Goal: Task Accomplishment & Management: Manage account settings

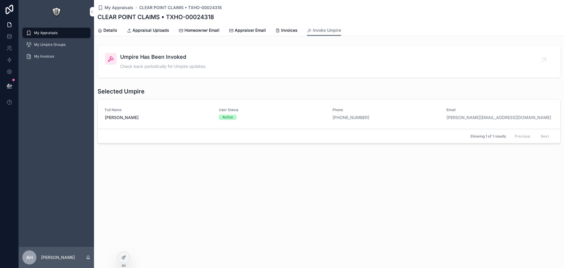
click at [293, 31] on span "Invoices" at bounding box center [289, 30] width 16 height 6
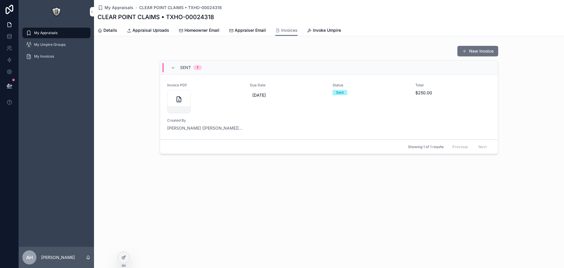
click at [123, 258] on icon at bounding box center [124, 257] width 2 height 2
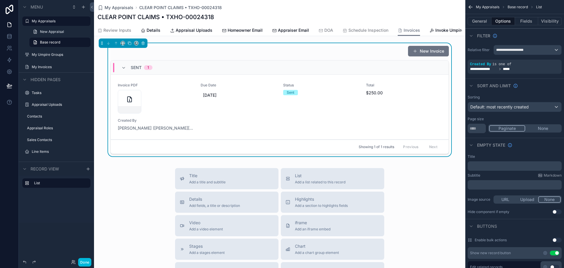
click at [260, 113] on div "Due Date 9/24/2025" at bounding box center [239, 98] width 76 height 31
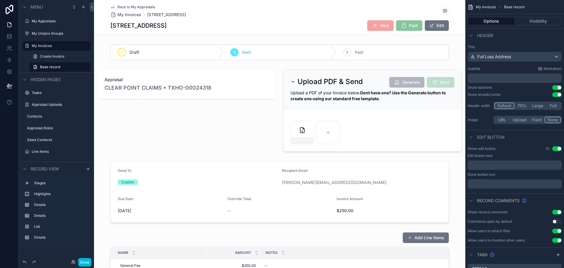
click at [245, 176] on div "scrollable content" at bounding box center [280, 192] width 372 height 66
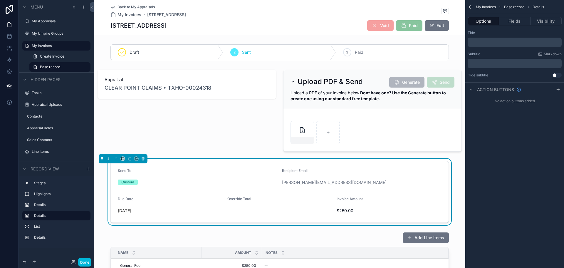
click at [258, 178] on div "Custom" at bounding box center [198, 182] width 160 height 9
click at [518, 20] on button "Fields" at bounding box center [514, 21] width 31 height 8
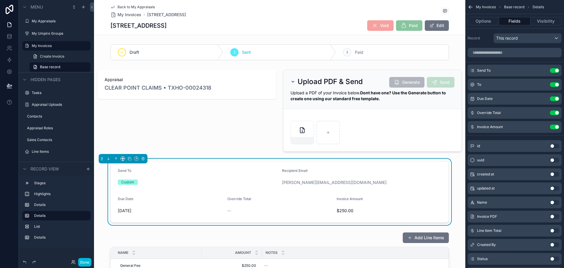
click at [0, 0] on icon "scrollable content" at bounding box center [0, 0] width 0 height 0
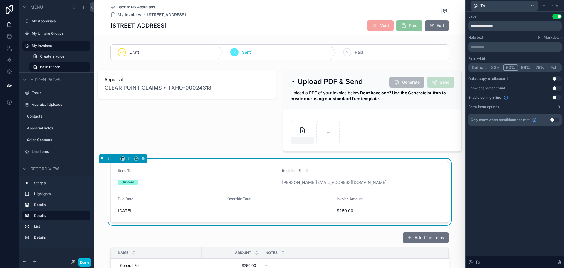
click at [555, 120] on button "Use setting" at bounding box center [554, 120] width 9 height 5
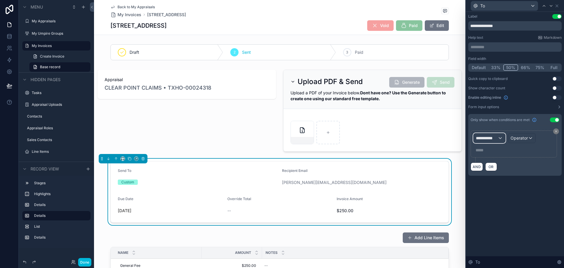
click at [494, 141] on div "**********" at bounding box center [490, 137] width 32 height 9
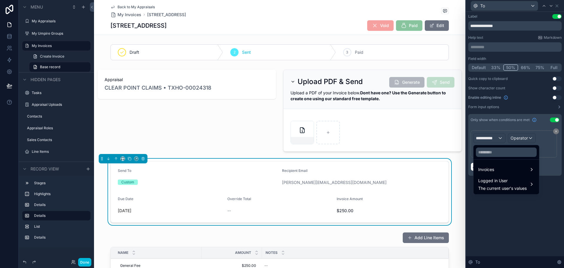
click at [497, 177] on div "Logged in User The current user's values" at bounding box center [506, 184] width 63 height 18
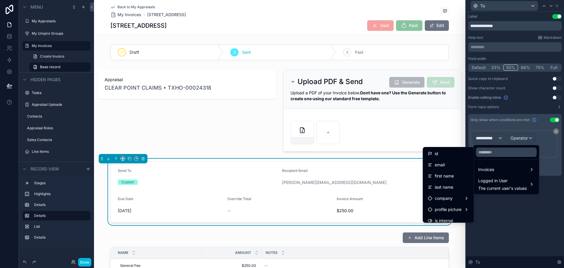
click at [498, 171] on div "Invoices" at bounding box center [507, 169] width 56 height 7
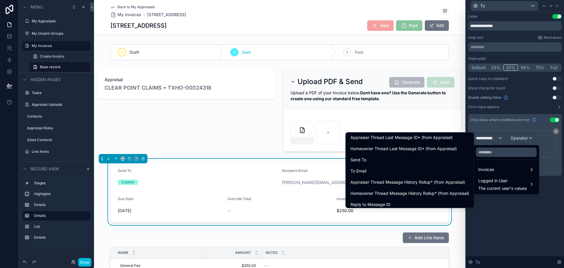
scroll to position [255, 0]
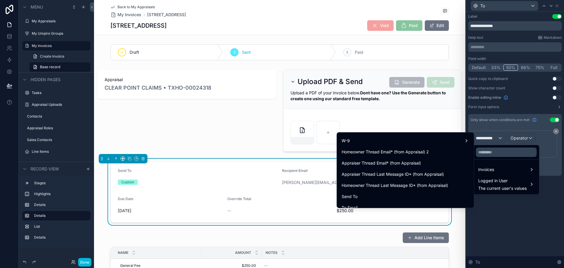
click at [224, 135] on div "scrollable content" at bounding box center [187, 110] width 186 height 87
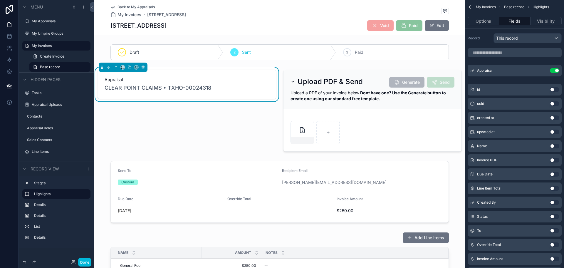
click at [254, 175] on div "scrollable content" at bounding box center [280, 192] width 372 height 66
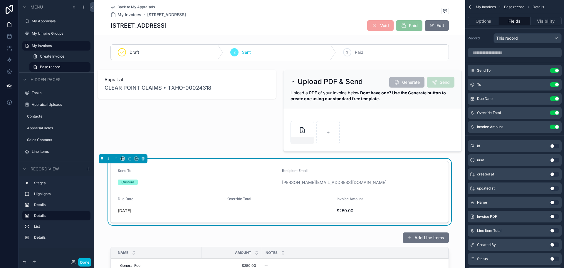
click at [0, 0] on icon "scrollable content" at bounding box center [0, 0] width 0 height 0
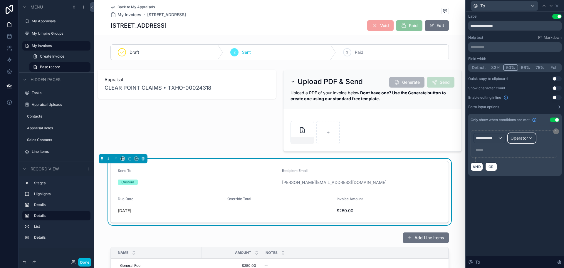
click at [521, 137] on span "Operator" at bounding box center [519, 138] width 17 height 5
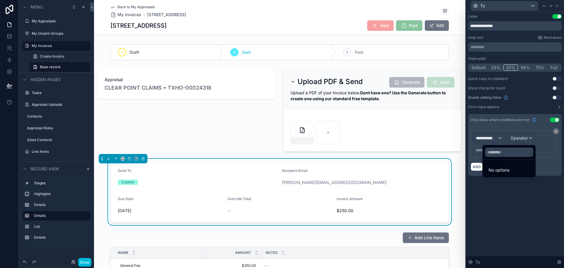
click at [495, 136] on div at bounding box center [515, 134] width 98 height 268
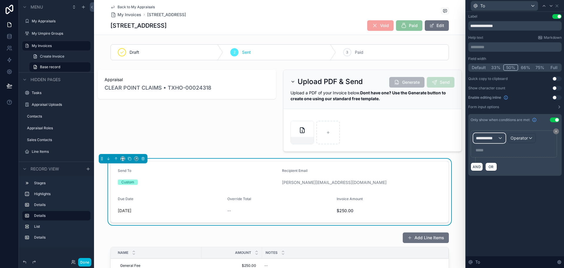
click at [492, 141] on div "**********" at bounding box center [490, 137] width 32 height 9
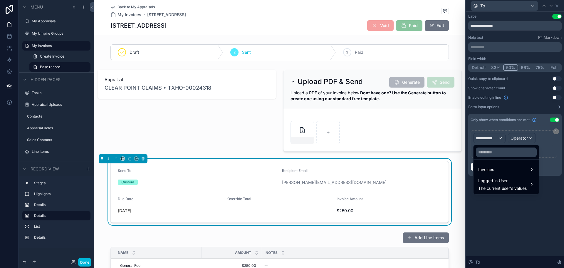
click at [508, 167] on div "Invoices" at bounding box center [507, 169] width 56 height 7
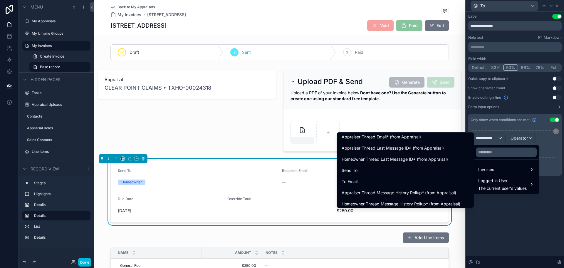
scroll to position [294, 0]
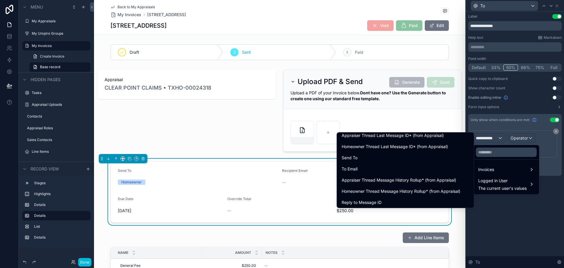
click at [350, 156] on span "Send To" at bounding box center [350, 157] width 16 height 7
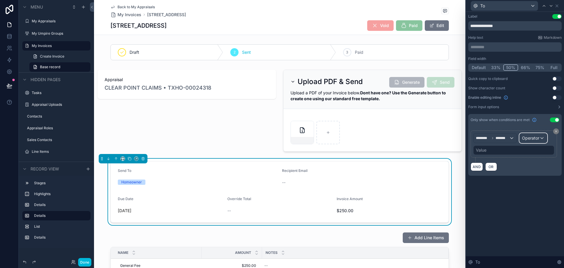
click at [538, 137] on span "Operator" at bounding box center [530, 138] width 17 height 5
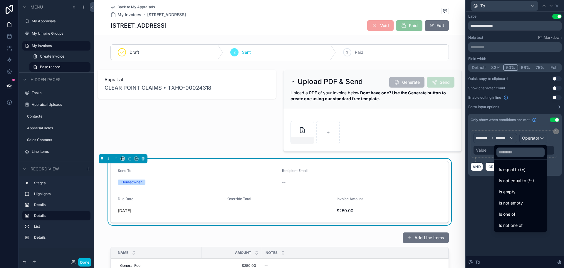
click at [508, 168] on span "Is equal to (=)" at bounding box center [512, 169] width 27 height 7
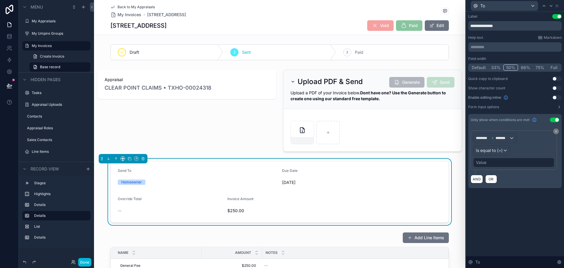
click at [494, 161] on div "Value" at bounding box center [514, 162] width 81 height 9
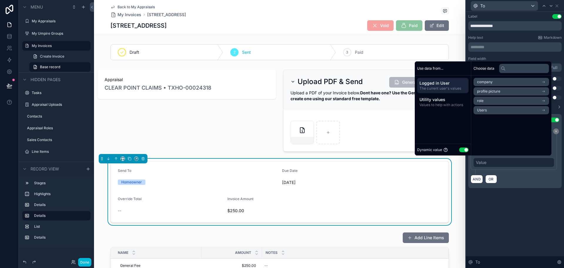
click at [459, 149] on button "Use setting" at bounding box center [463, 150] width 9 height 5
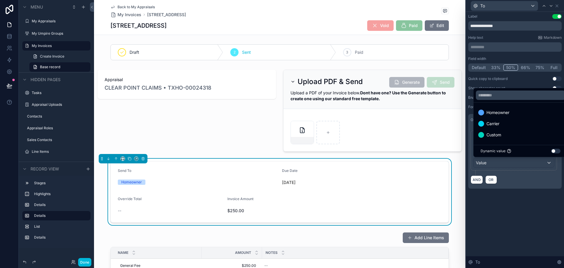
click at [493, 133] on span "Custom" at bounding box center [494, 134] width 15 height 7
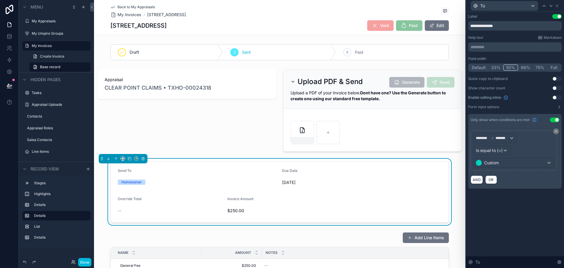
click at [501, 234] on div "**********" at bounding box center [515, 140] width 98 height 256
click at [558, 4] on icon at bounding box center [557, 6] width 5 height 5
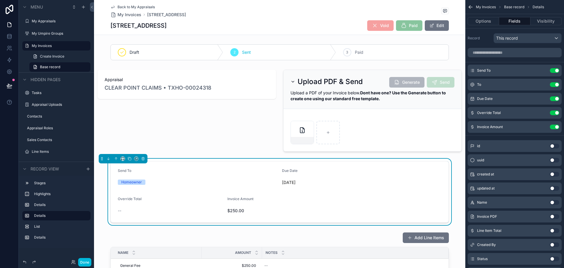
click at [0, 0] on icon "scrollable content" at bounding box center [0, 0] width 0 height 0
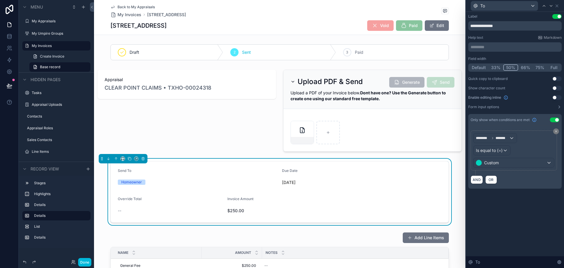
click at [484, 68] on button "Default" at bounding box center [478, 67] width 19 height 6
click at [559, 5] on icon at bounding box center [557, 6] width 5 height 5
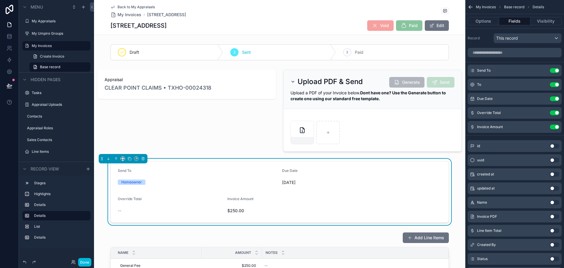
click at [0, 0] on icon "scrollable content" at bounding box center [0, 0] width 0 height 0
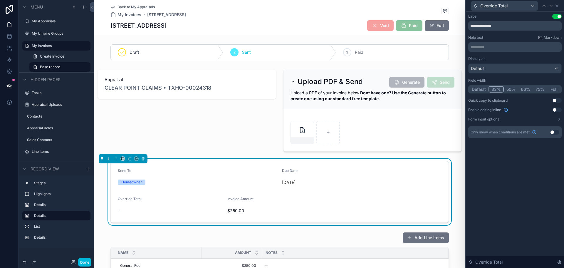
click at [476, 89] on button "Default" at bounding box center [478, 89] width 19 height 6
click at [557, 5] on icon at bounding box center [557, 6] width 5 height 5
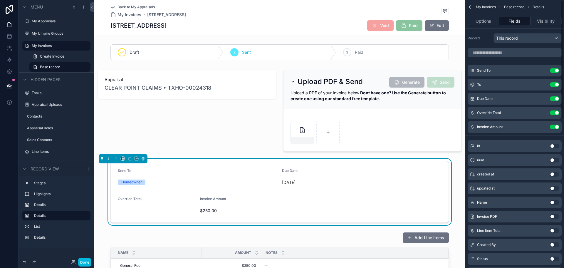
click at [0, 0] on icon "scrollable content" at bounding box center [0, 0] width 0 height 0
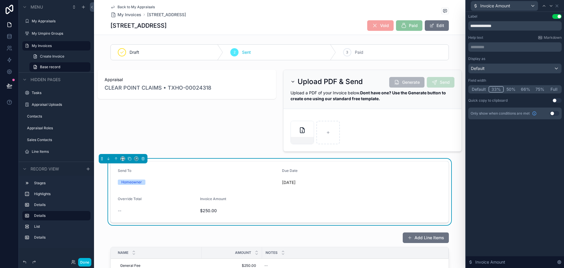
click at [474, 89] on button "Default" at bounding box center [478, 89] width 19 height 6
click at [556, 6] on icon at bounding box center [557, 6] width 5 height 5
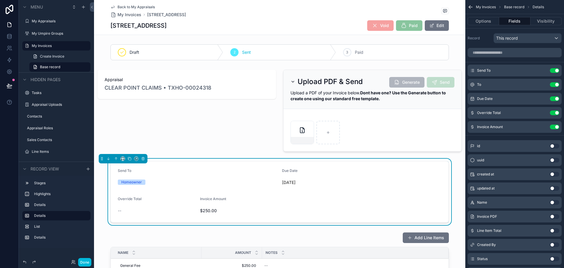
click at [0, 0] on icon "scrollable content" at bounding box center [0, 0] width 0 height 0
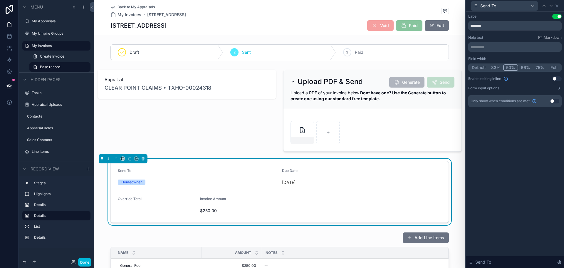
click at [477, 67] on button "Default" at bounding box center [478, 67] width 19 height 6
click at [556, 7] on icon at bounding box center [557, 6] width 2 height 2
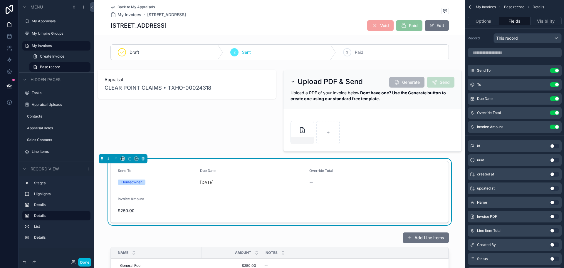
click at [0, 0] on button "scrollable content" at bounding box center [0, 0] width 0 height 0
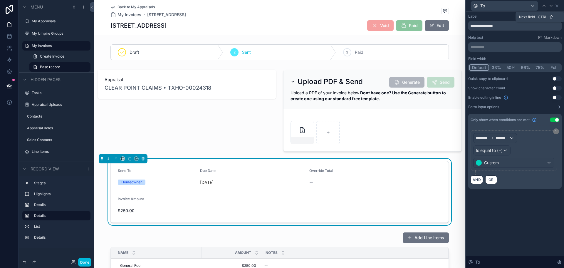
click at [550, 5] on icon at bounding box center [551, 5] width 2 height 1
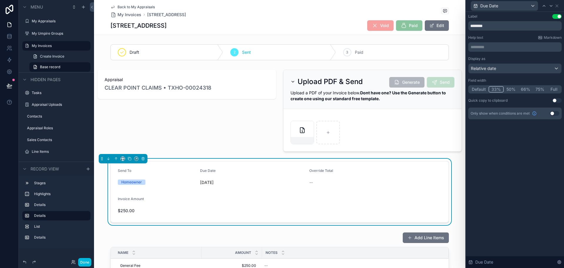
click at [482, 91] on button "Default" at bounding box center [478, 89] width 19 height 6
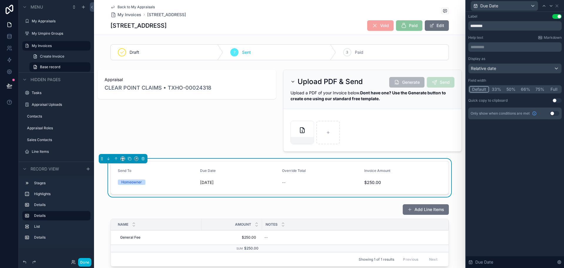
click at [84, 264] on button "Done" at bounding box center [84, 262] width 13 height 9
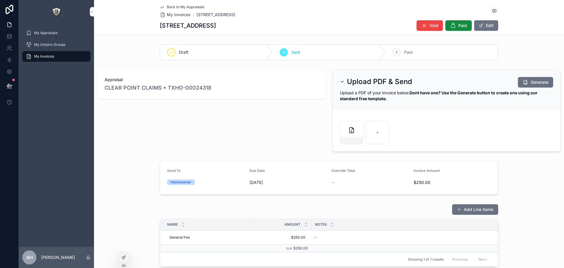
drag, startPoint x: 121, startPoint y: 257, endPoint x: 125, endPoint y: 241, distance: 16.9
click at [121, 257] on div at bounding box center [124, 257] width 12 height 11
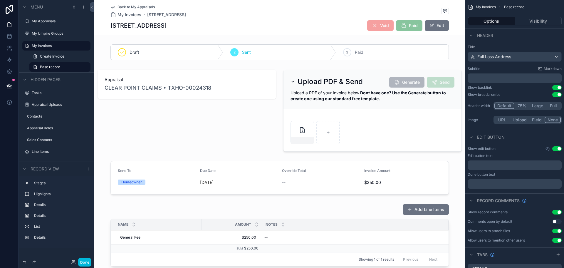
click at [195, 77] on div "scrollable content" at bounding box center [187, 110] width 186 height 87
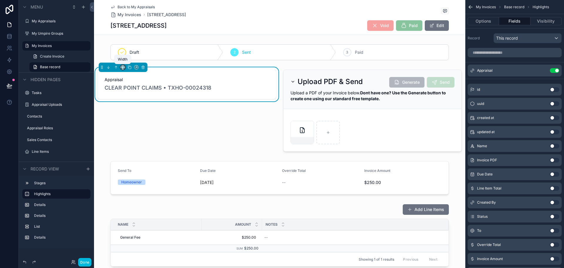
click at [124, 66] on icon "scrollable content" at bounding box center [123, 67] width 4 height 4
click at [180, 110] on div "scrollable content" at bounding box center [282, 134] width 564 height 268
click at [88, 170] on icon "scrollable content" at bounding box center [88, 169] width 0 height 3
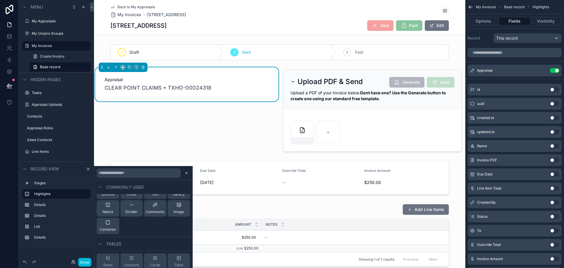
scroll to position [37, 0]
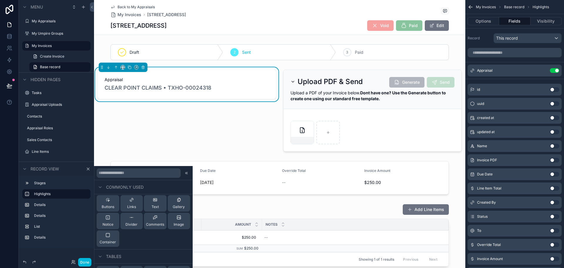
click at [108, 233] on icon at bounding box center [108, 235] width 5 height 5
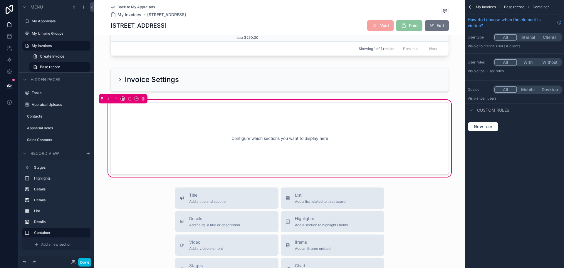
scroll to position [215, 0]
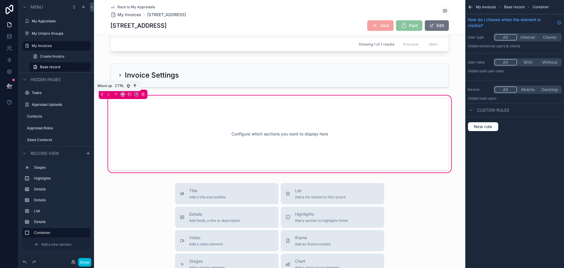
click at [117, 95] on icon "scrollable content" at bounding box center [116, 94] width 4 height 4
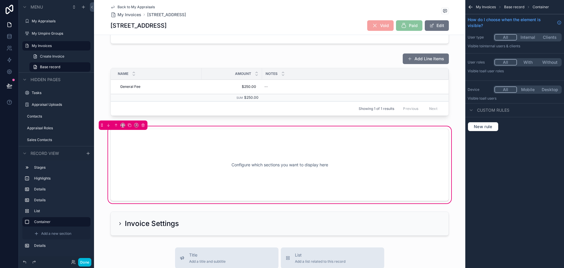
scroll to position [68, 0]
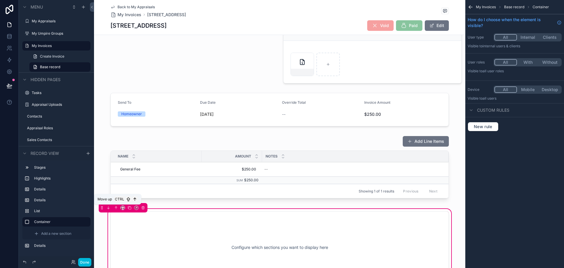
click at [115, 206] on icon "scrollable content" at bounding box center [116, 208] width 4 height 4
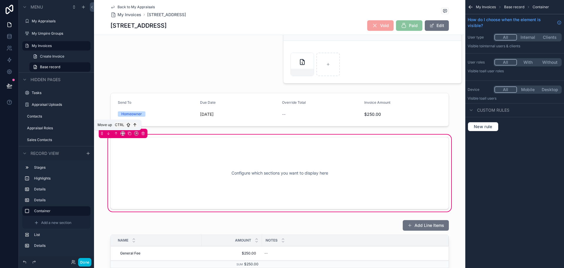
click at [117, 135] on icon "scrollable content" at bounding box center [116, 133] width 4 height 4
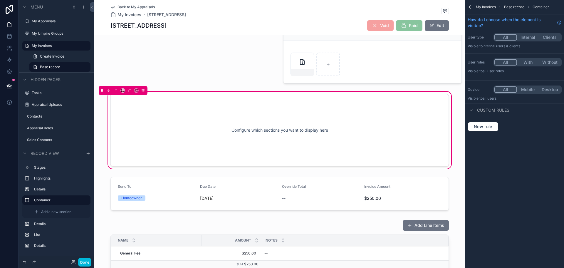
scroll to position [0, 0]
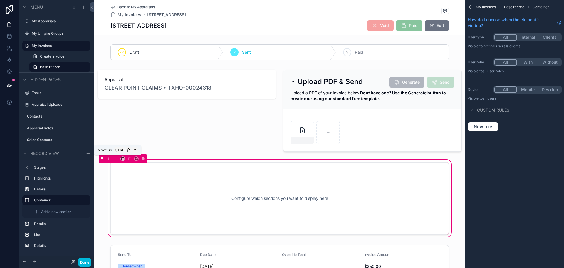
click at [115, 158] on icon "scrollable content" at bounding box center [116, 159] width 4 height 4
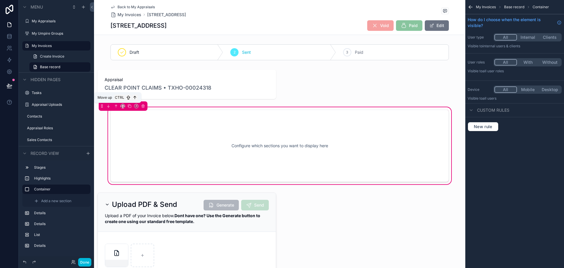
click at [116, 108] on icon "scrollable content" at bounding box center [116, 106] width 4 height 4
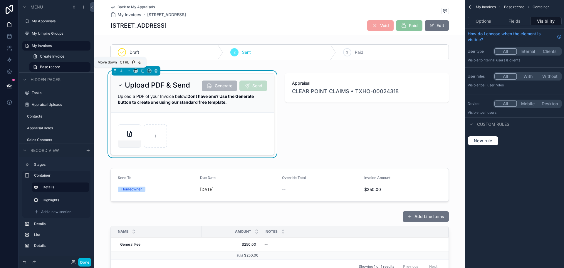
click at [121, 70] on icon "scrollable content" at bounding box center [121, 71] width 0 height 2
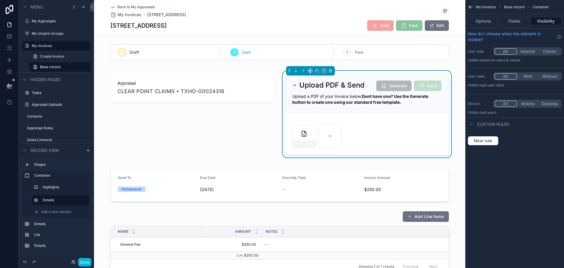
click at [86, 260] on button "Done" at bounding box center [84, 262] width 13 height 9
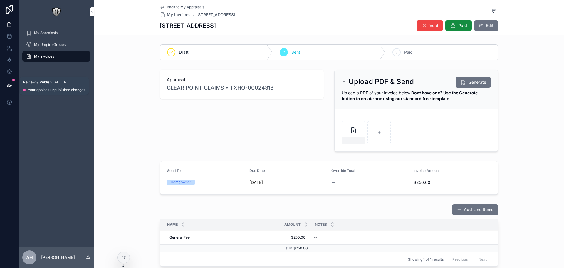
click at [5, 85] on button at bounding box center [9, 86] width 13 height 16
click at [7, 83] on icon at bounding box center [9, 86] width 6 height 6
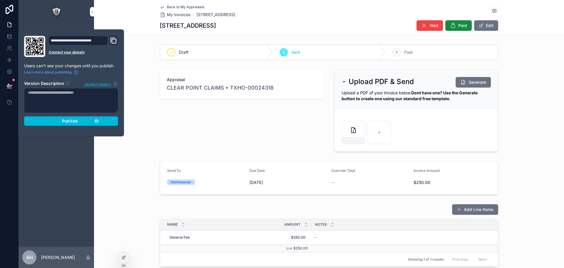
click at [48, 120] on div "Publish" at bounding box center [71, 120] width 56 height 5
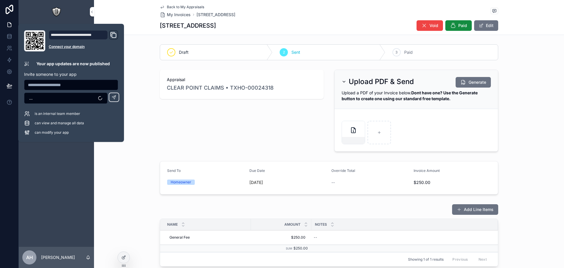
click at [69, 180] on div "My Appraisals My Umpire Groups My Invoices" at bounding box center [56, 135] width 75 height 223
